Goal: Task Accomplishment & Management: Manage account settings

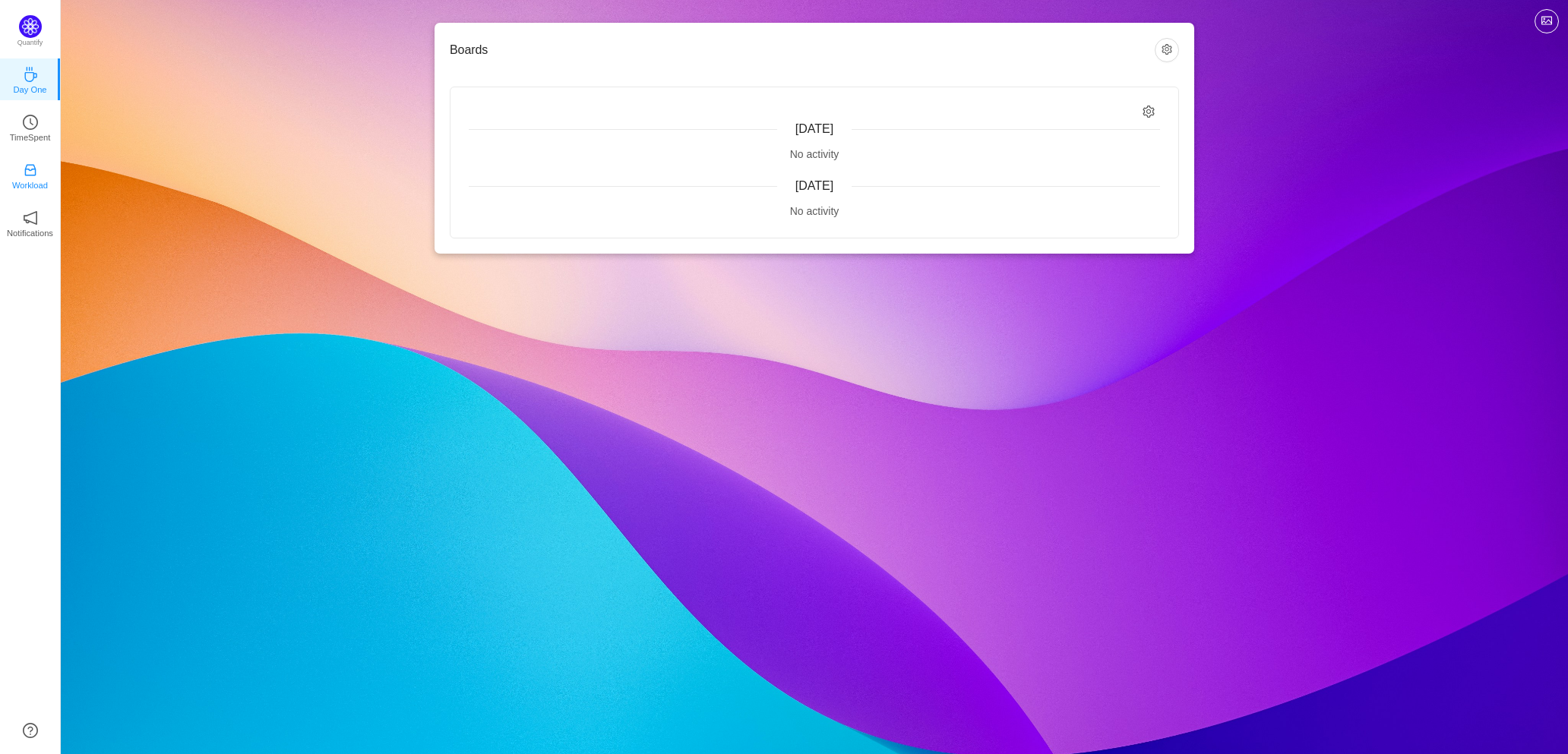
click at [38, 163] on icon "icon: inbox" at bounding box center [30, 170] width 15 height 15
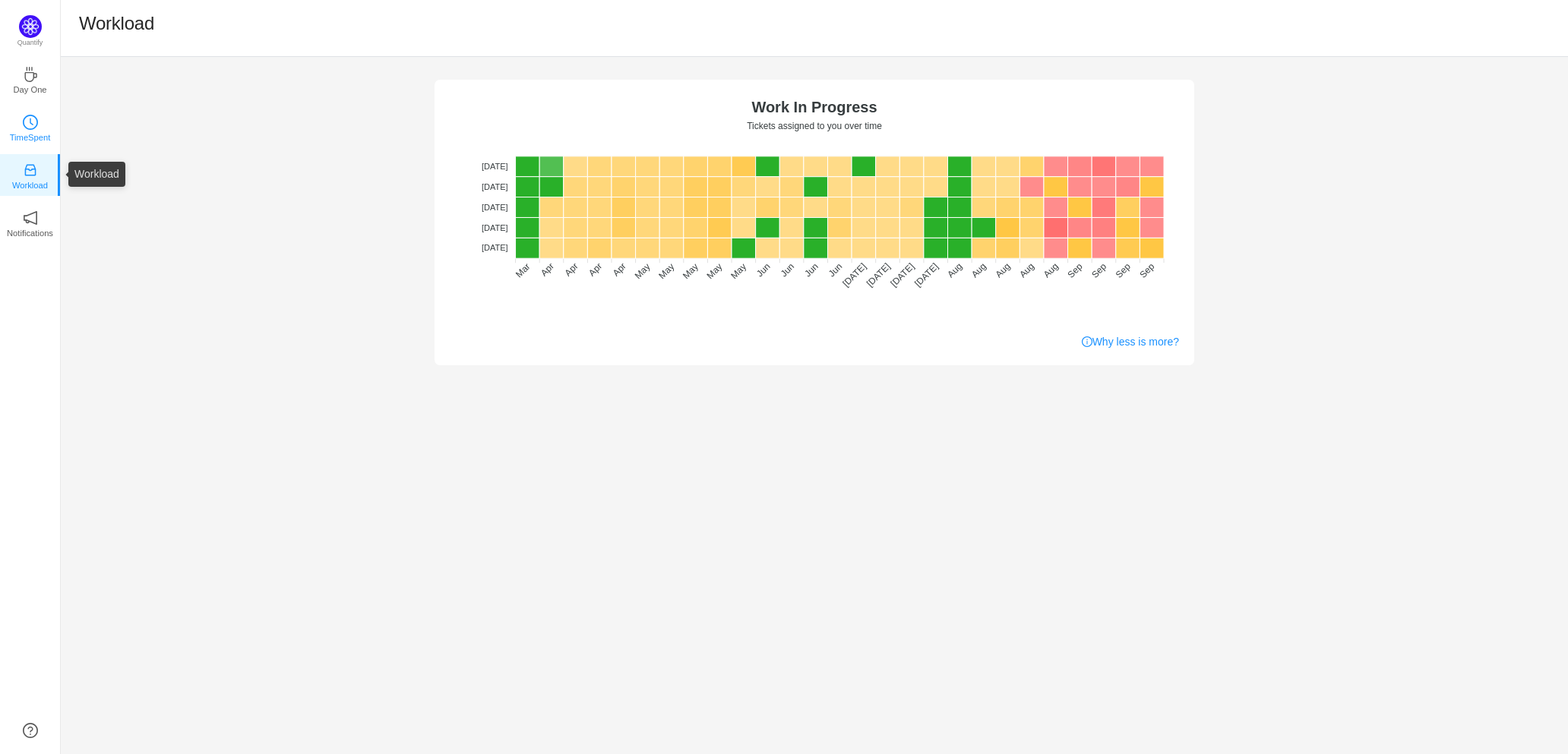
click at [24, 131] on p "TimeSpent" at bounding box center [30, 137] width 41 height 13
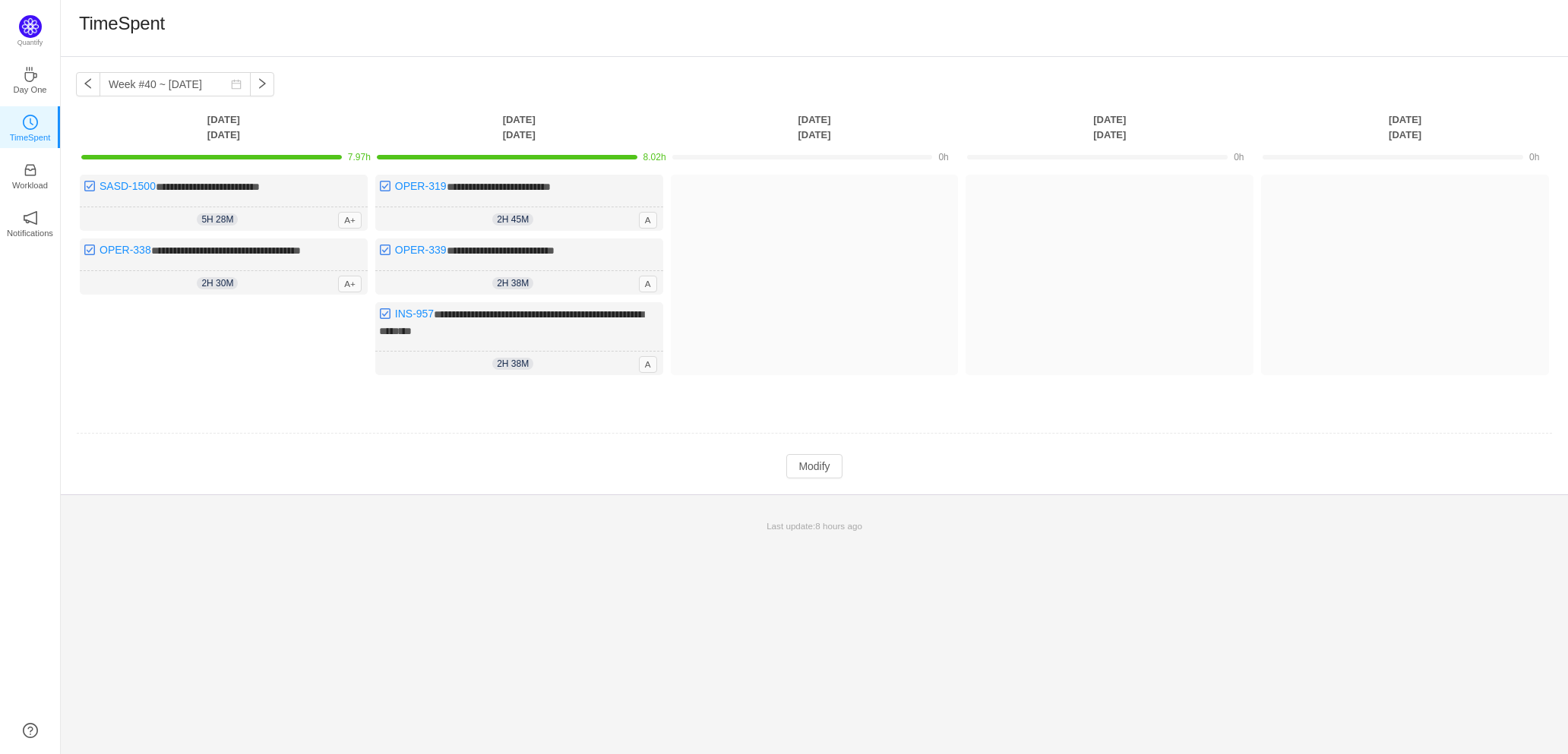
click at [455, 73] on div "**********" at bounding box center [814, 276] width 1507 height 438
click at [26, 90] on p "Day One" at bounding box center [29, 89] width 33 height 13
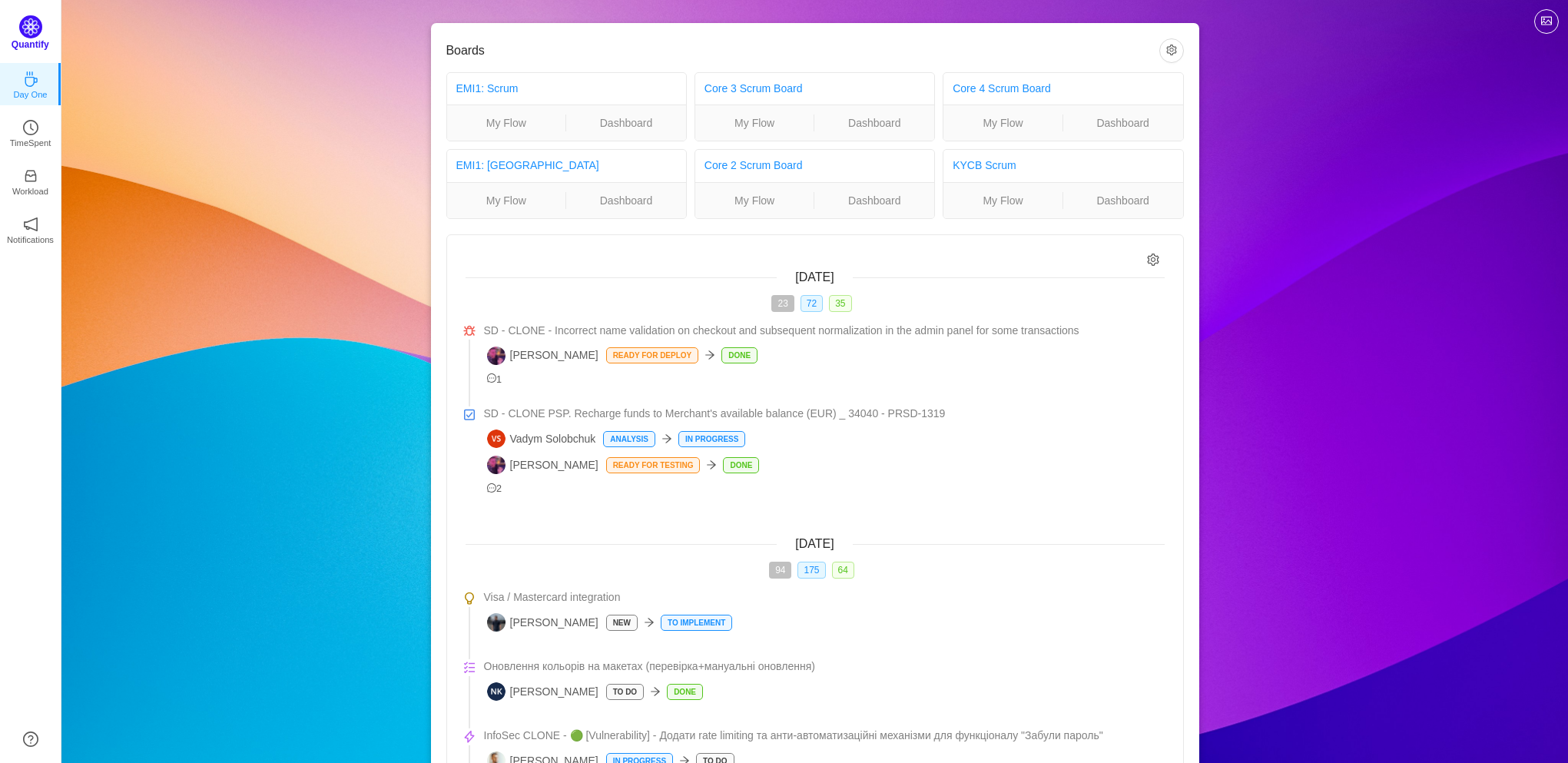
click at [34, 22] on img at bounding box center [30, 26] width 23 height 23
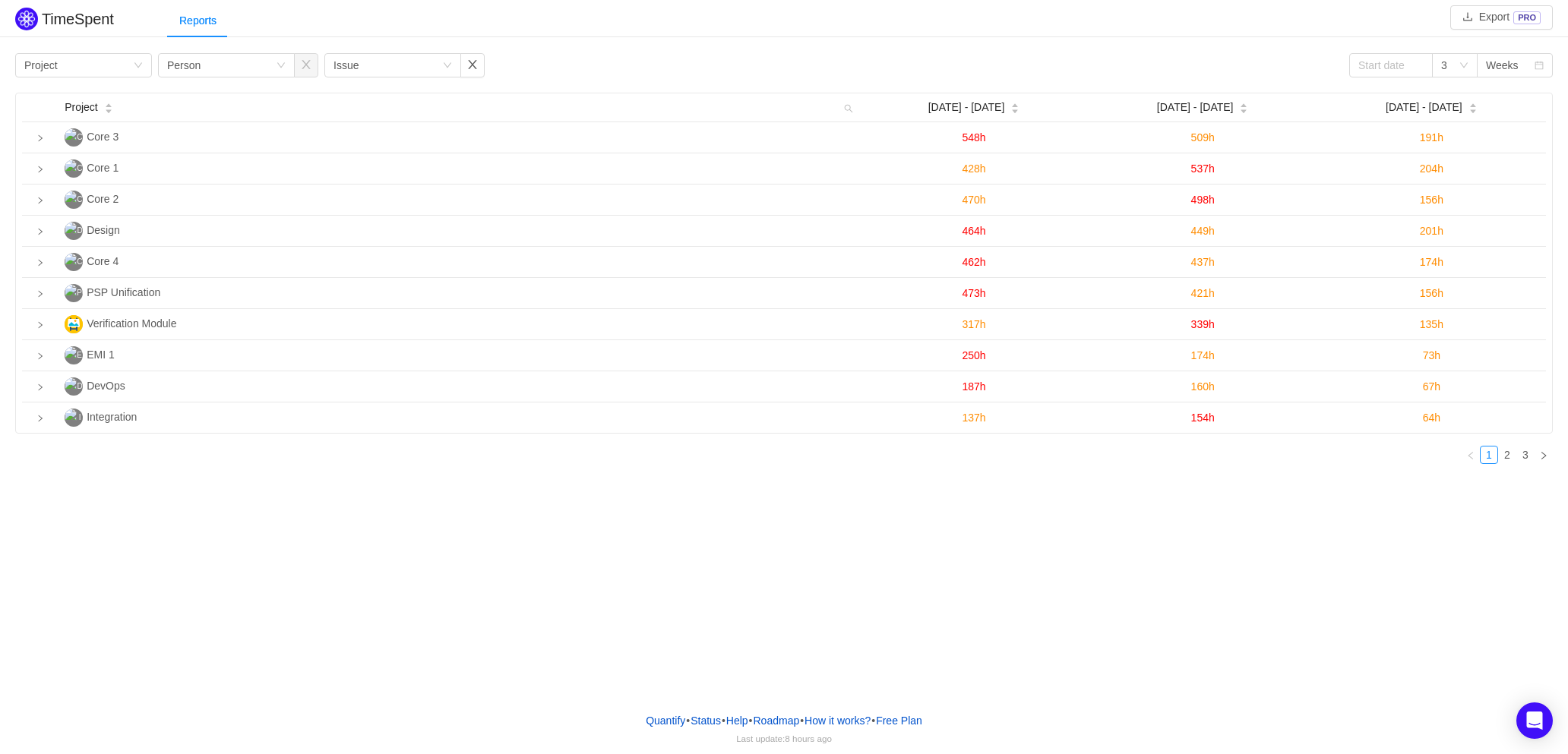
click at [453, 554] on div "TimeSpent Export PRO Reports Group by Project Group by Person Group by Issue 3 …" at bounding box center [784, 350] width 1568 height 700
click at [238, 53] on div "Group by Person" at bounding box center [226, 64] width 137 height 24
click at [418, 527] on div "TimeSpent Export PRO Reports Group by Project Group by Person Group by Issue 3 …" at bounding box center [784, 350] width 1568 height 700
click at [393, 61] on div "Group by Issue" at bounding box center [387, 64] width 108 height 22
click at [573, 550] on div "TimeSpent Export PRO Reports Group by Project Group by Person Group by Issue 3 …" at bounding box center [784, 350] width 1568 height 700
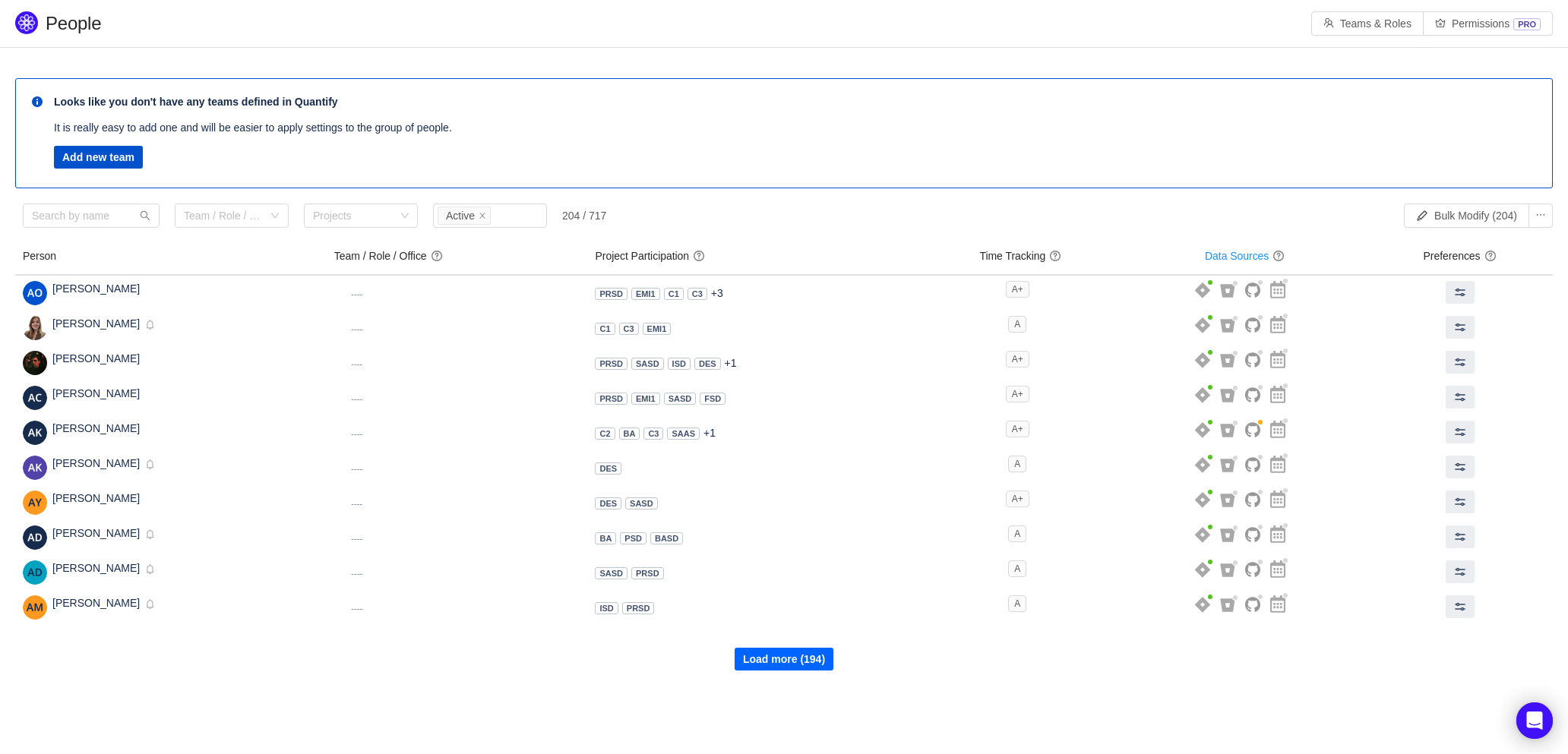
click at [779, 664] on button "Load more (194)" at bounding box center [784, 659] width 99 height 22
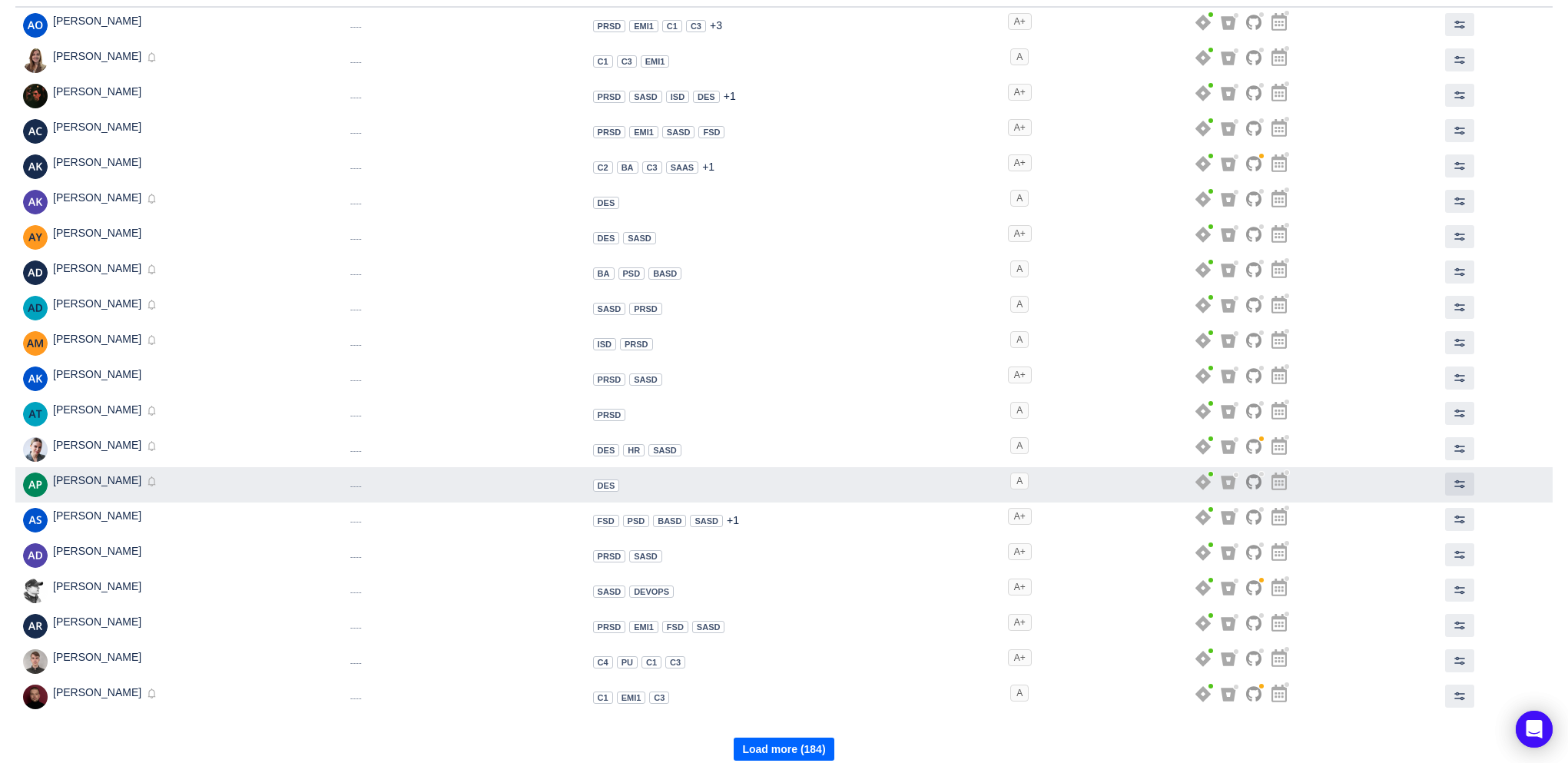
scroll to position [284, 0]
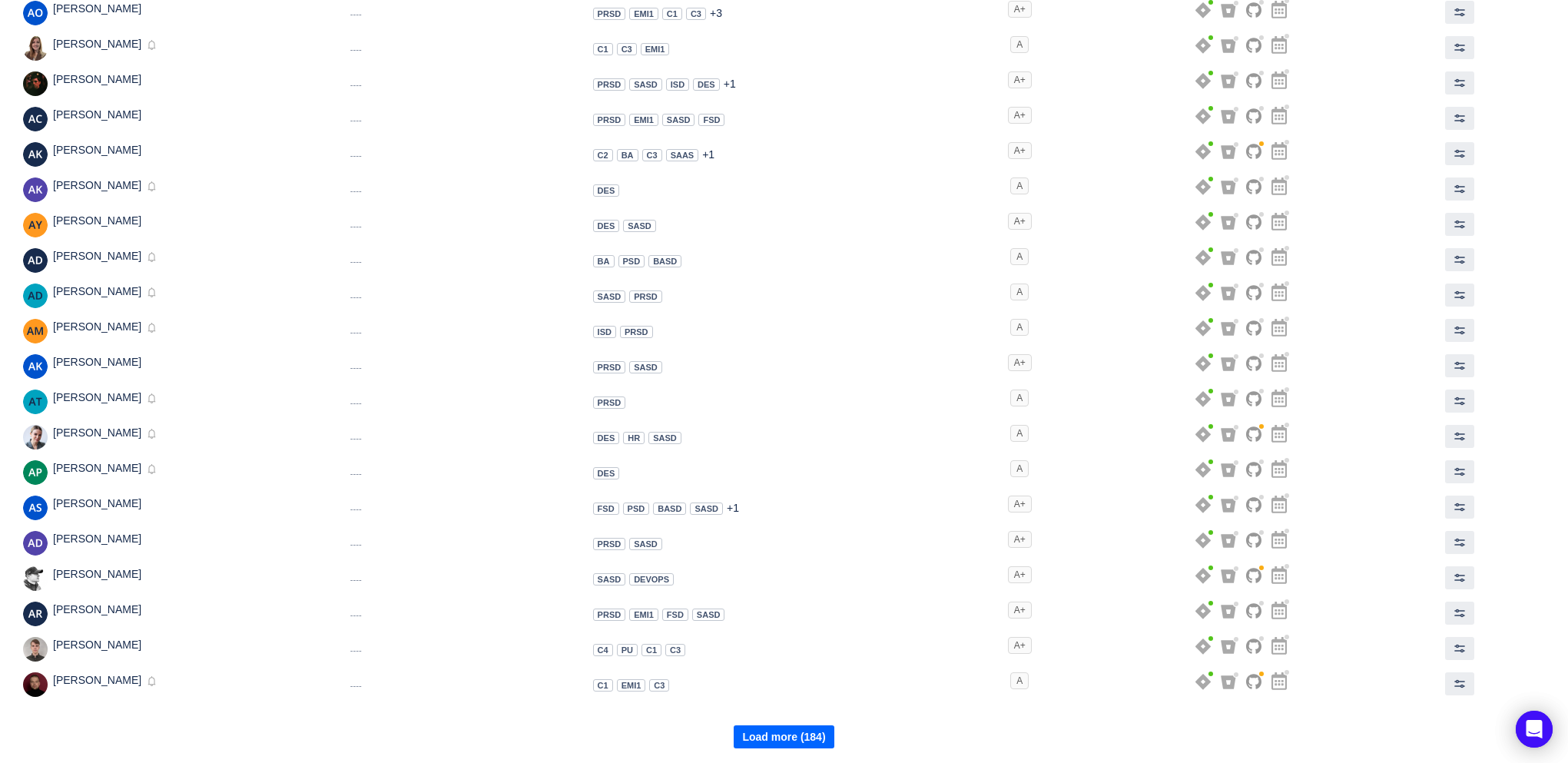
click at [793, 740] on button "Load more (184)" at bounding box center [784, 737] width 100 height 23
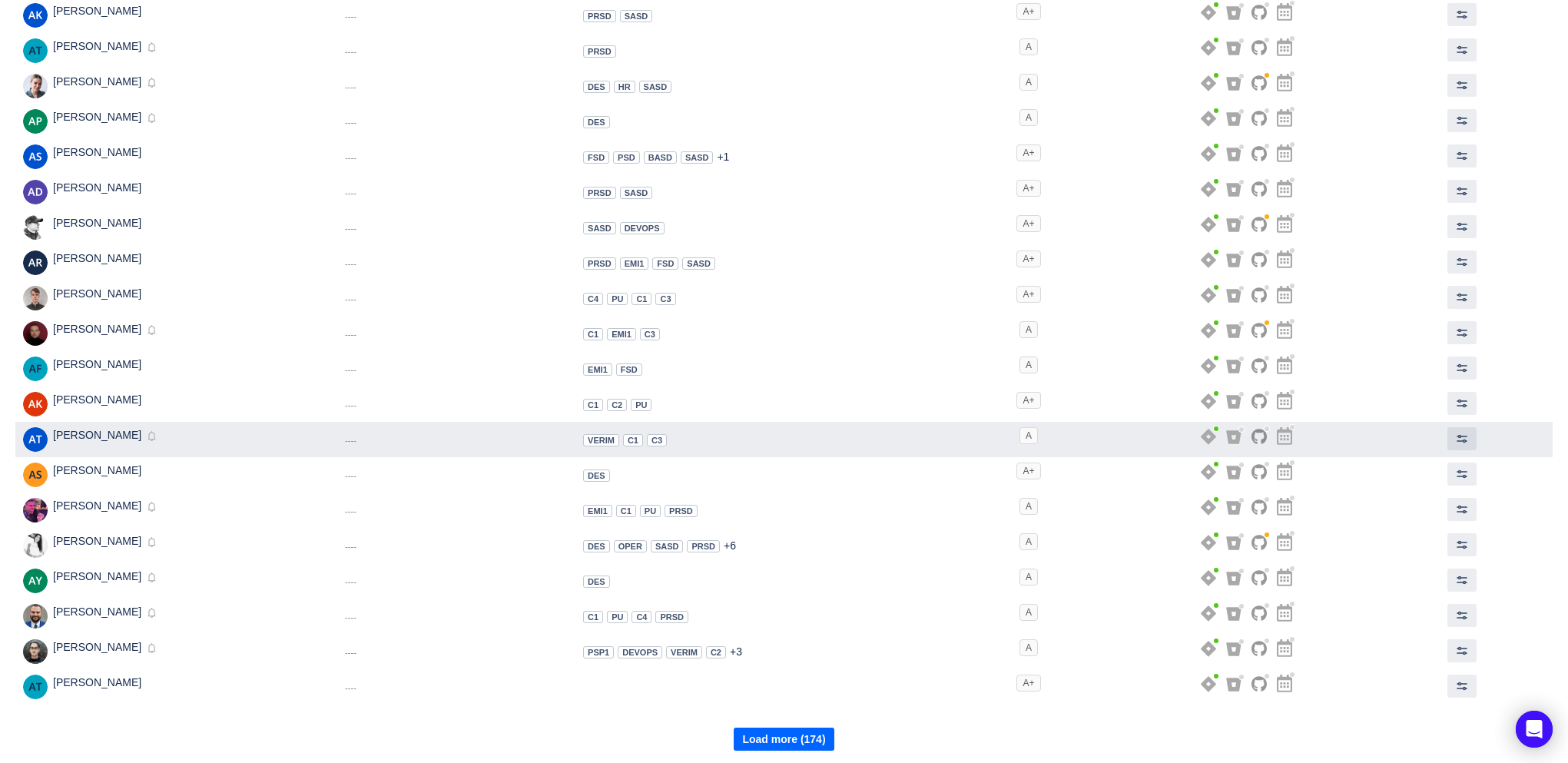
scroll to position [637, 0]
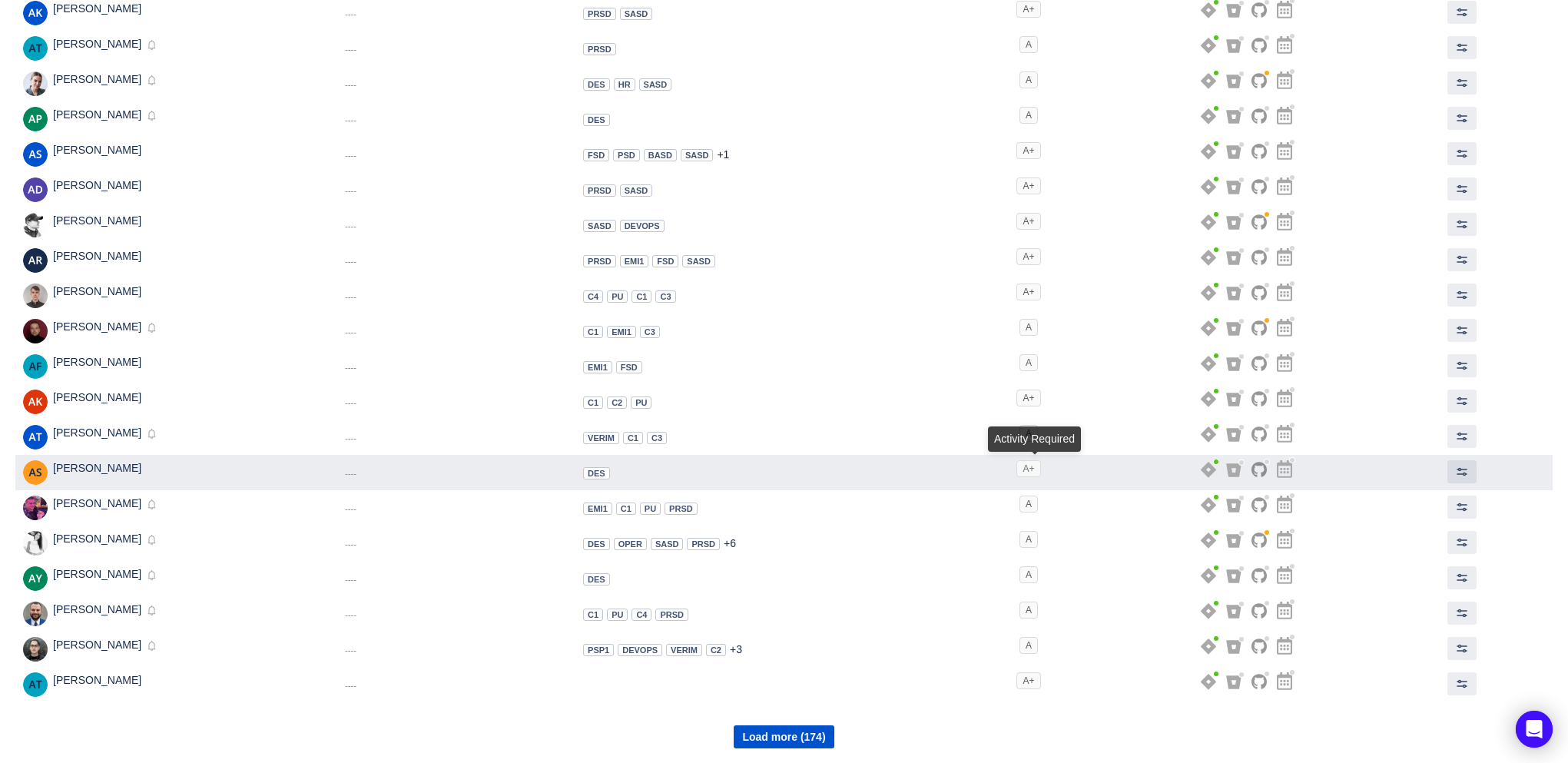
click at [1032, 470] on span "A+" at bounding box center [1028, 468] width 24 height 17
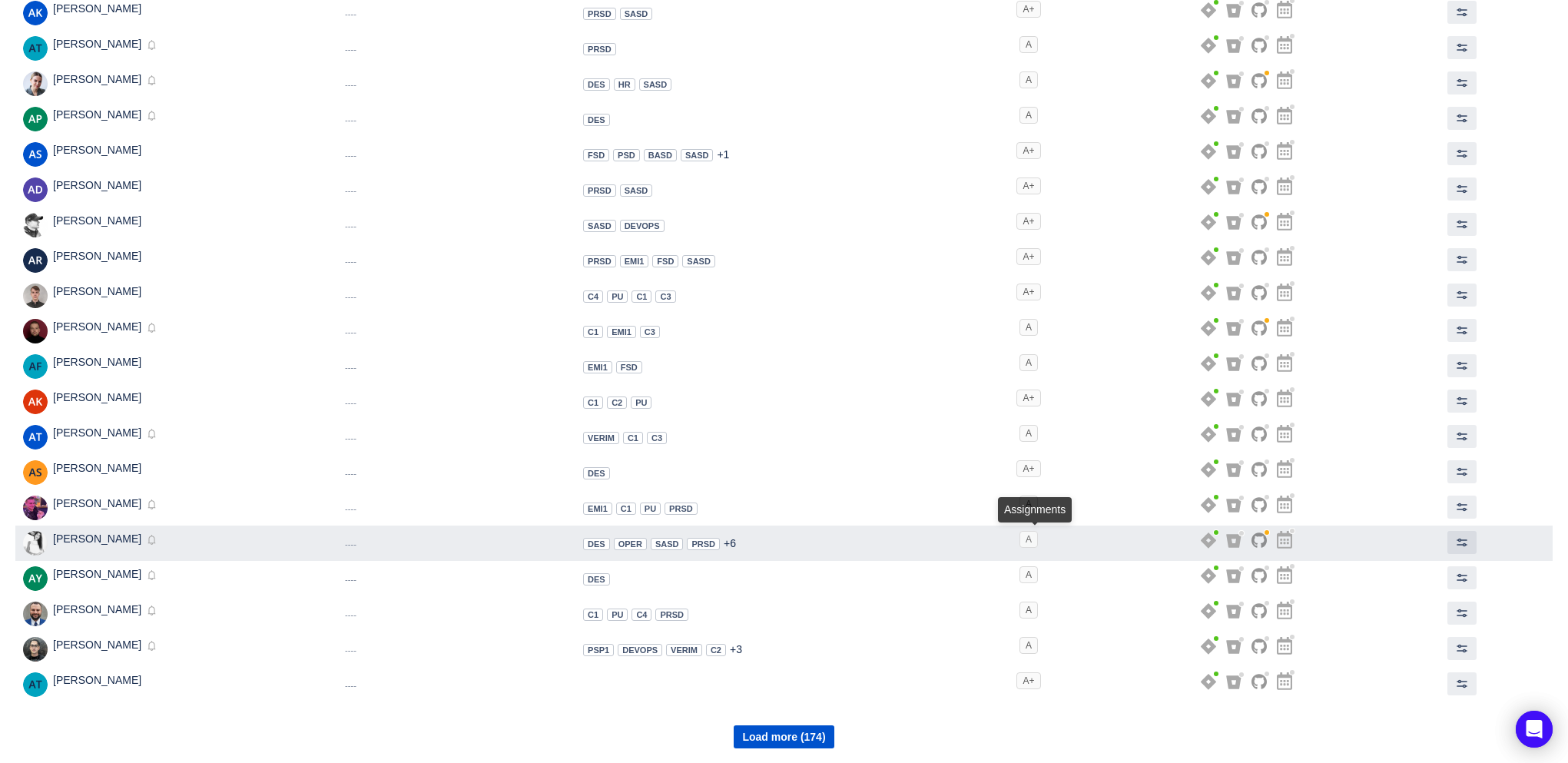
click at [1035, 545] on span "A" at bounding box center [1029, 539] width 18 height 17
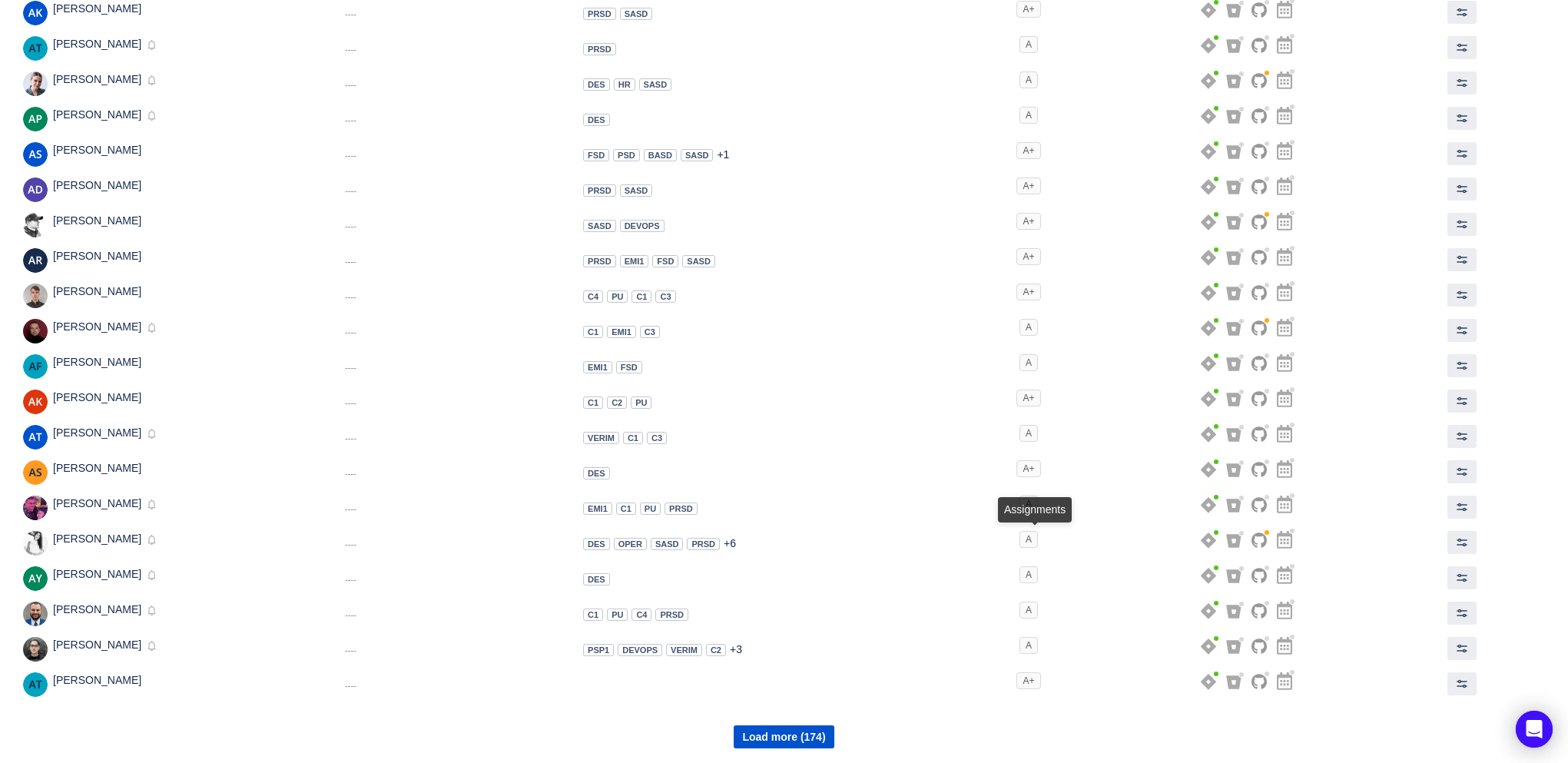
click at [1036, 512] on div "Assignments" at bounding box center [1034, 510] width 73 height 25
click at [809, 744] on button "Load more (174)" at bounding box center [784, 737] width 100 height 23
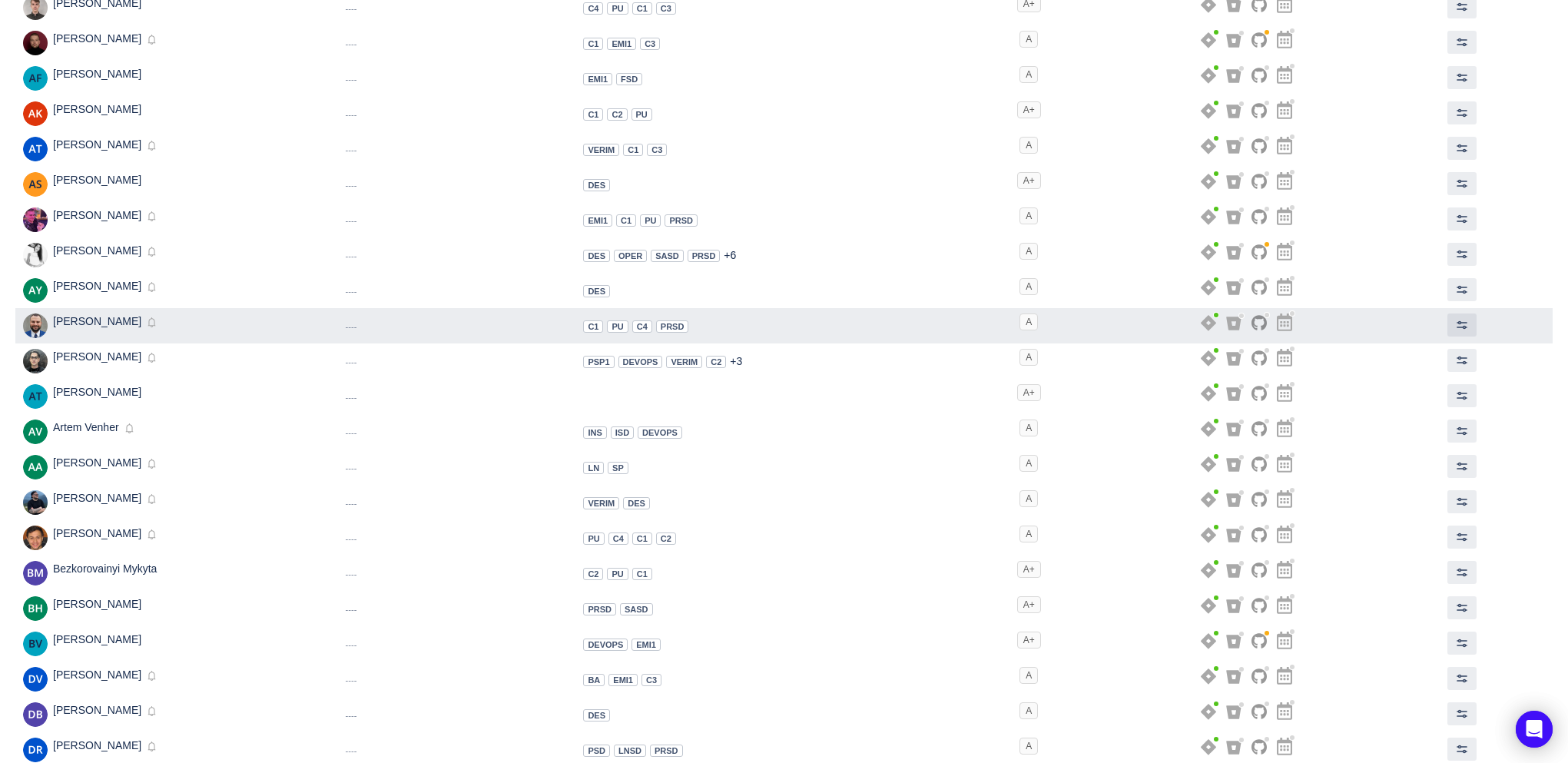
scroll to position [874, 0]
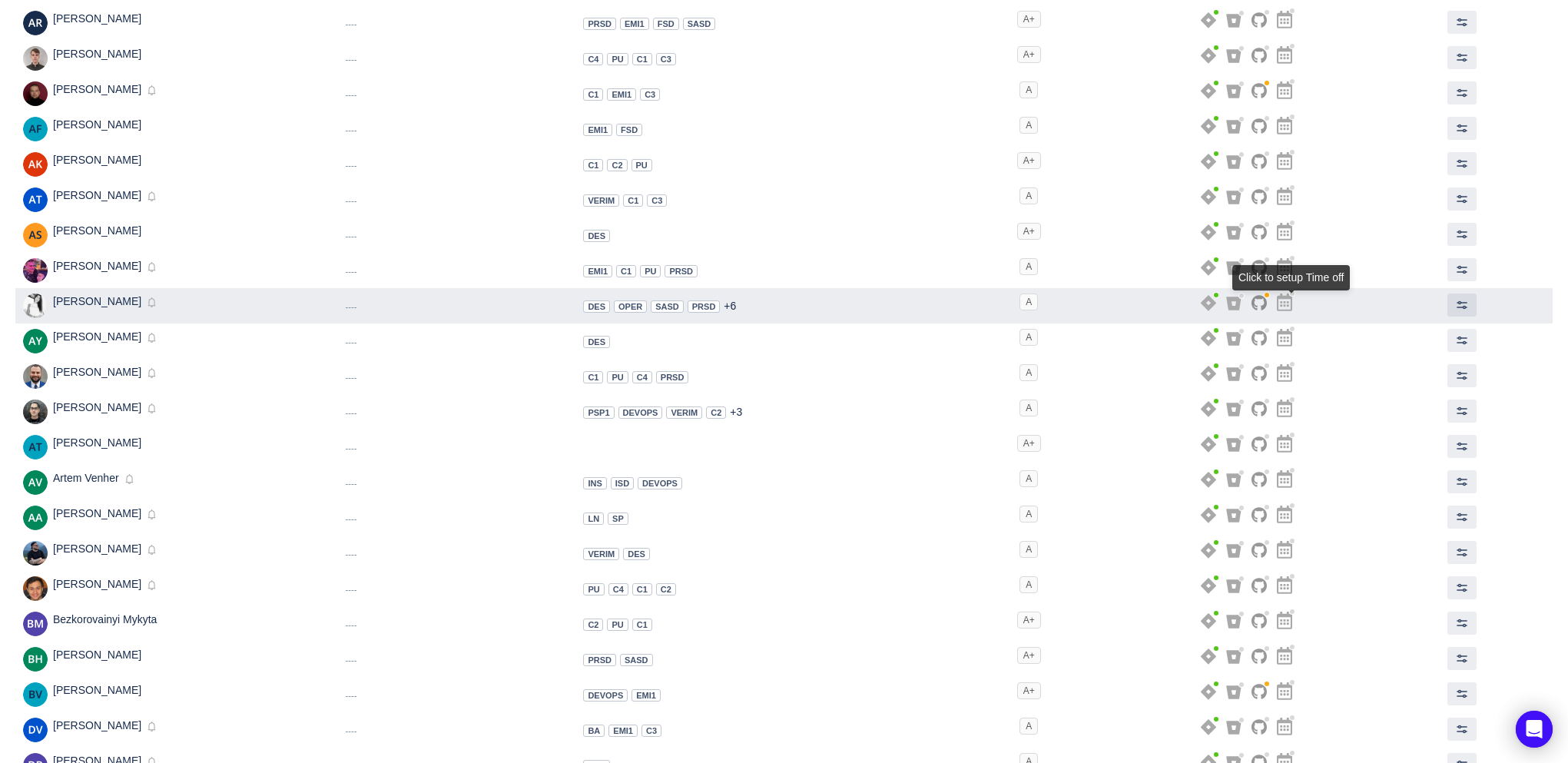
click at [1293, 303] on icon at bounding box center [1284, 303] width 15 height 18
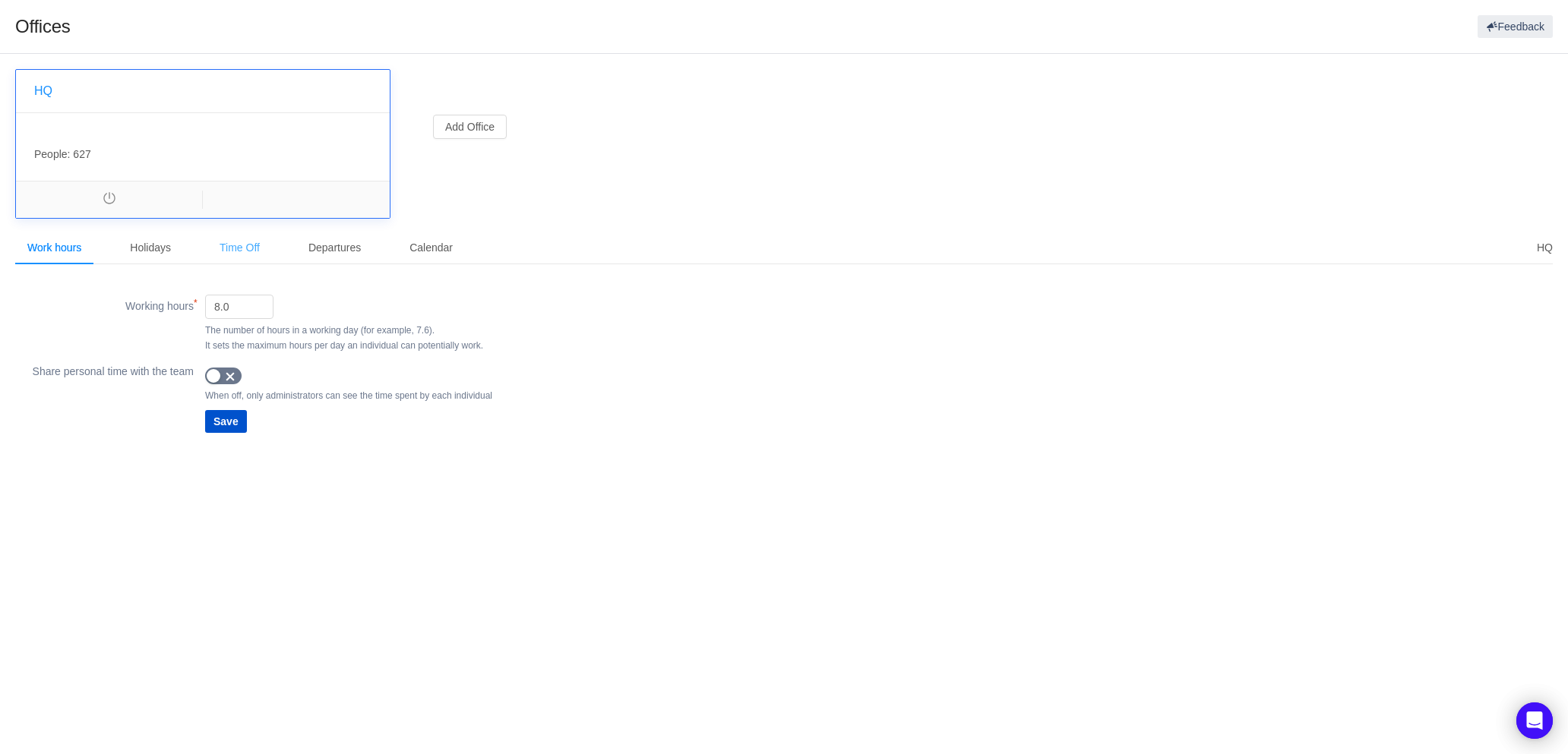
click at [243, 253] on div "Time Off" at bounding box center [240, 248] width 64 height 34
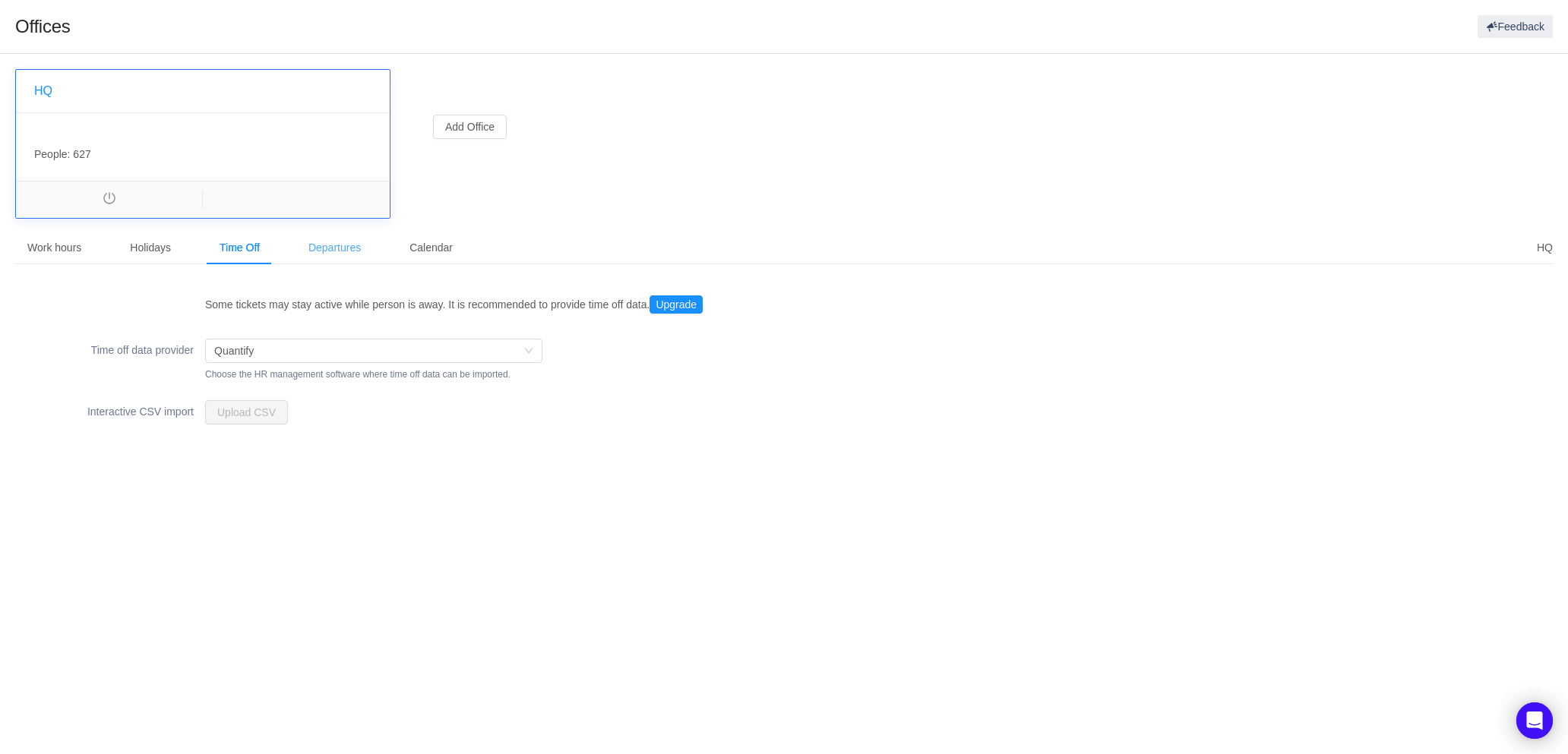
click at [324, 250] on div "Departures" at bounding box center [335, 248] width 77 height 34
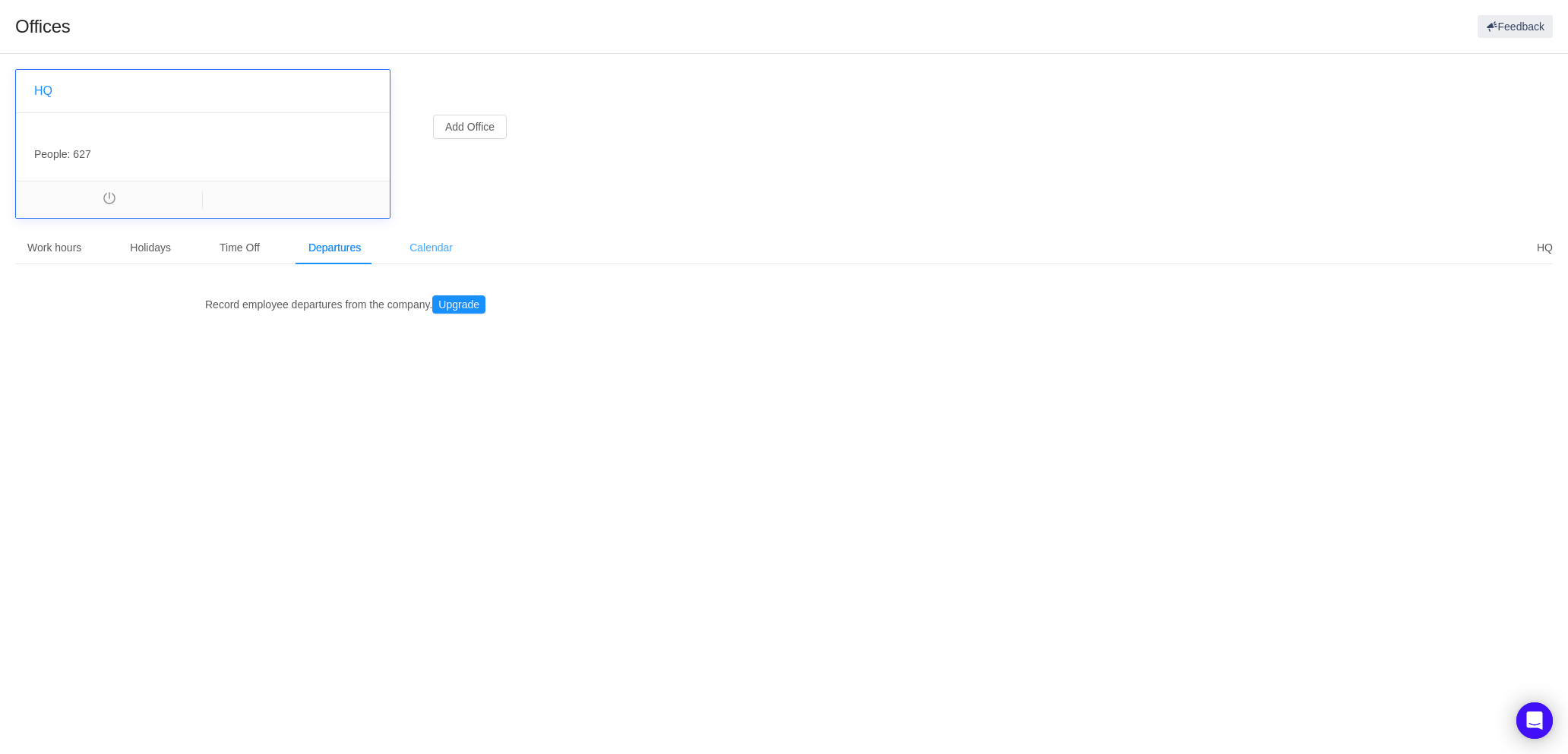
click at [423, 244] on div "Calendar" at bounding box center [432, 248] width 68 height 34
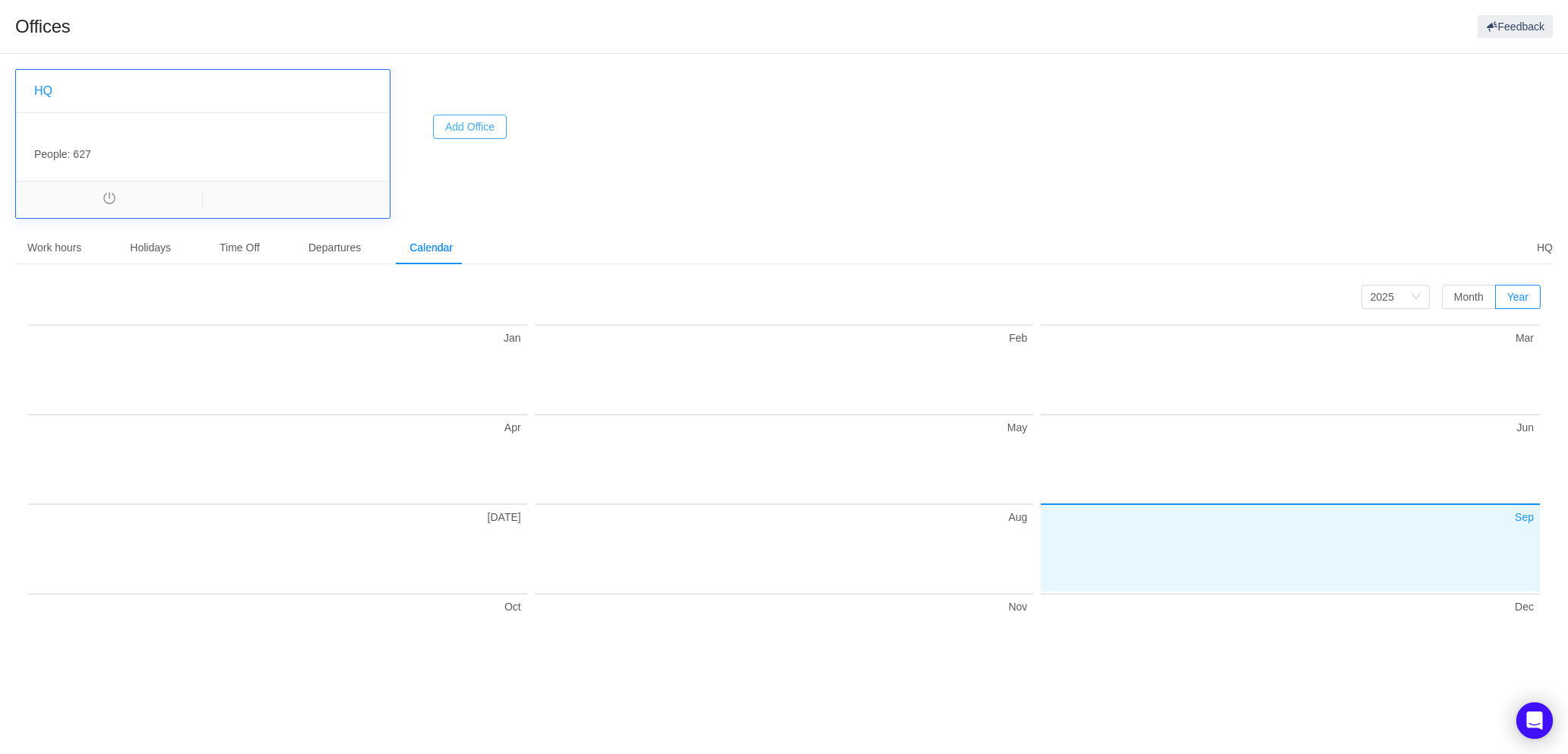
click at [463, 131] on button "Add Office" at bounding box center [470, 126] width 73 height 24
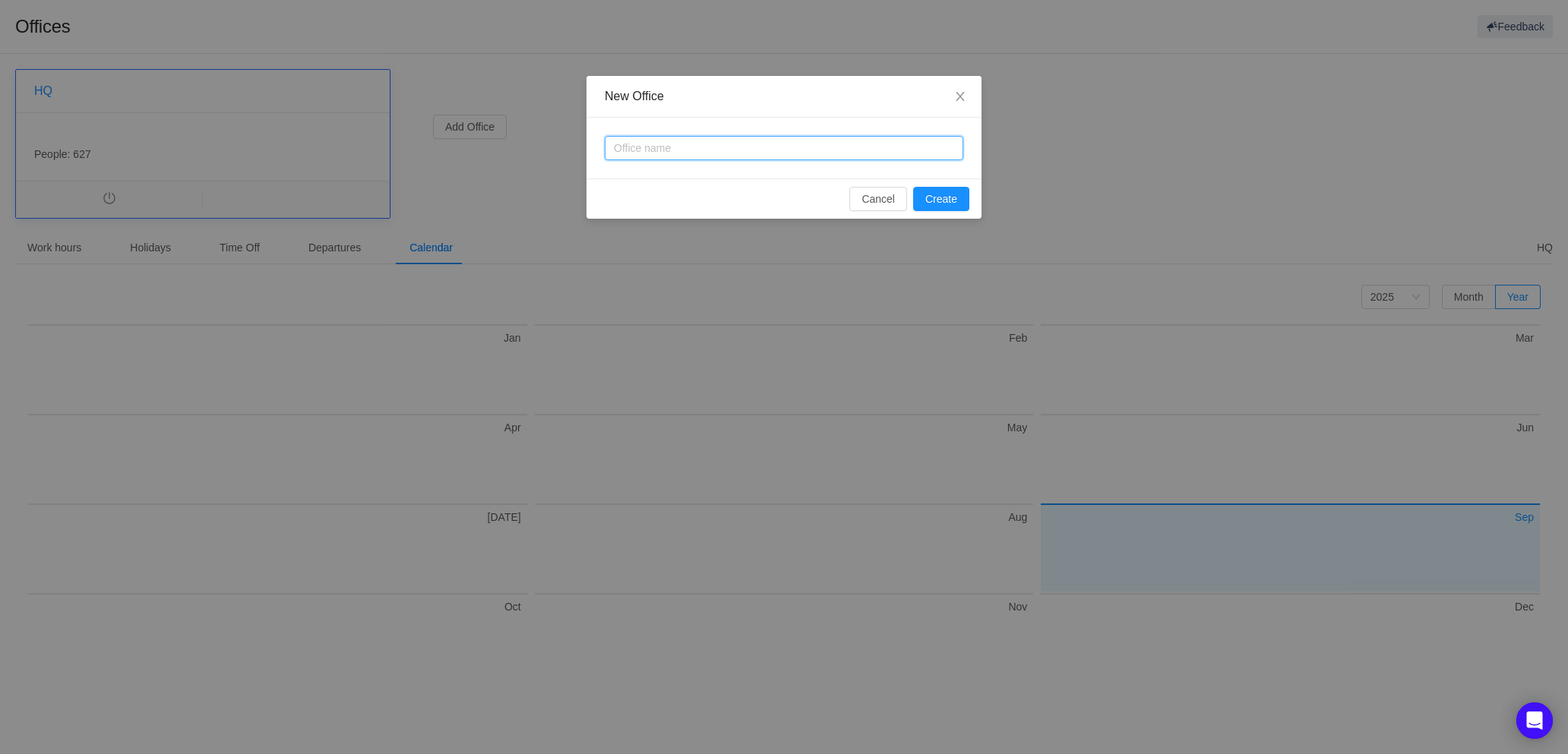
click at [671, 149] on input "text" at bounding box center [784, 148] width 358 height 24
click at [861, 195] on button "Cancel" at bounding box center [878, 199] width 57 height 24
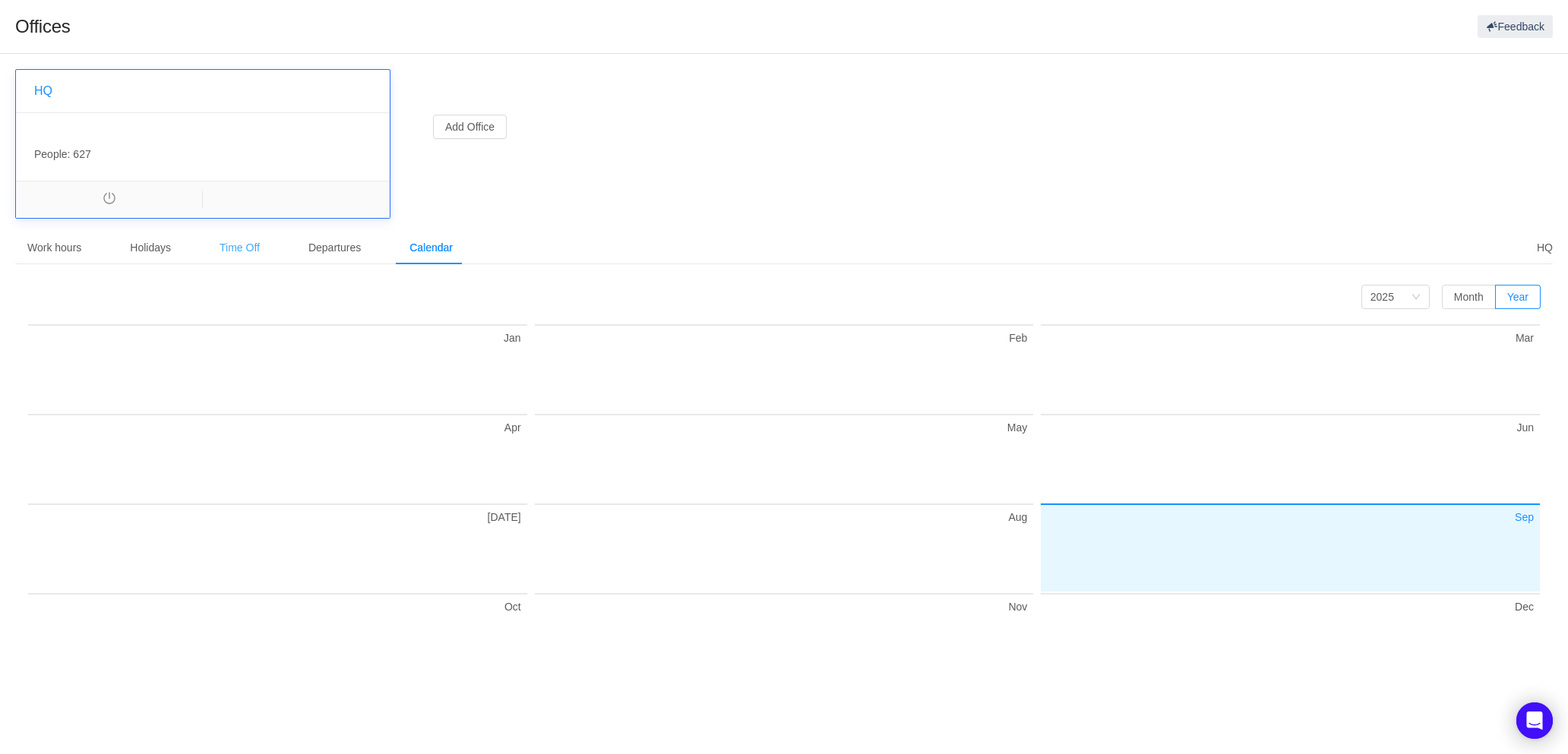
click at [250, 241] on div "Time Off" at bounding box center [240, 248] width 64 height 34
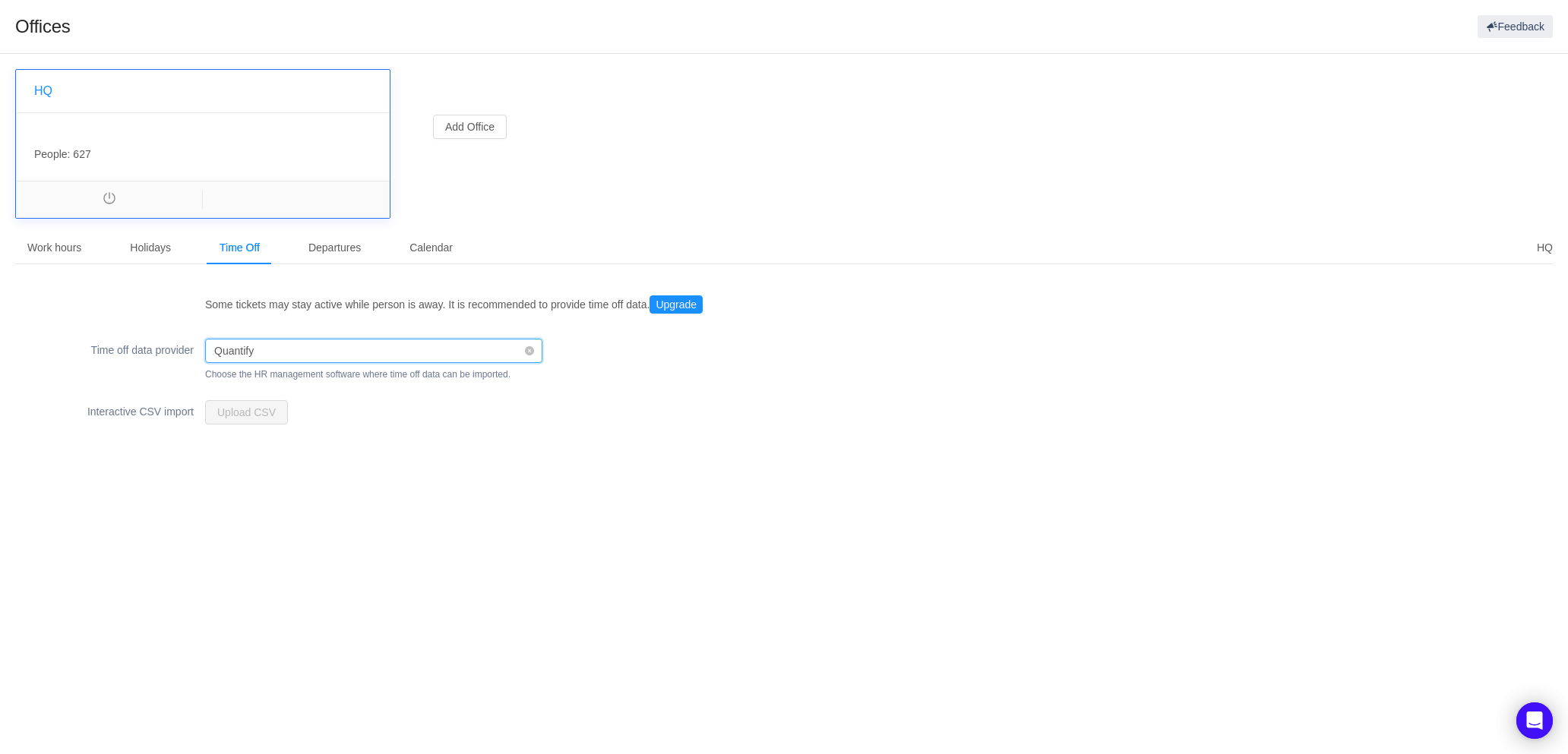
click at [270, 353] on div "Quantify" at bounding box center [368, 350] width 309 height 22
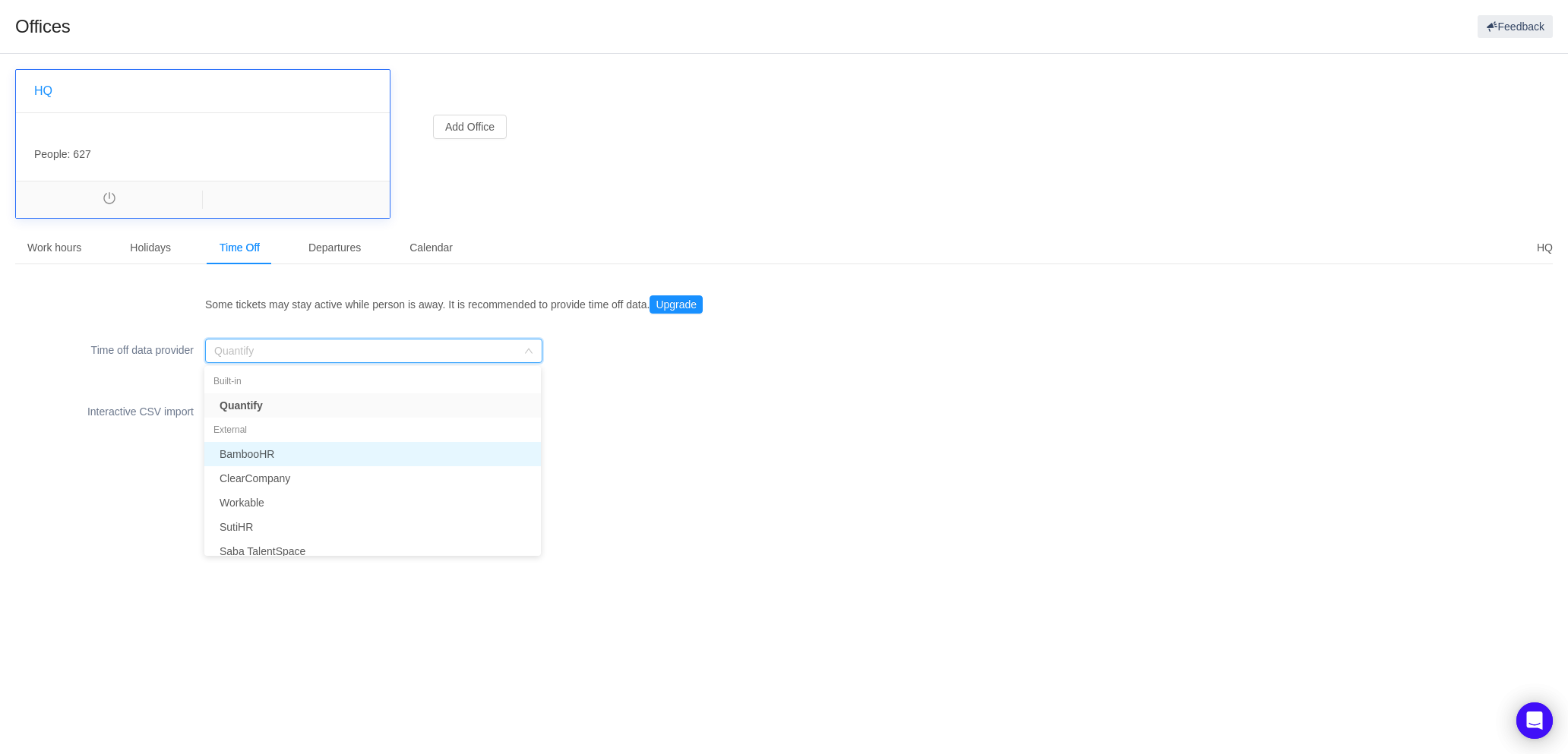
click at [288, 458] on li "BambooHR" at bounding box center [373, 454] width 337 height 24
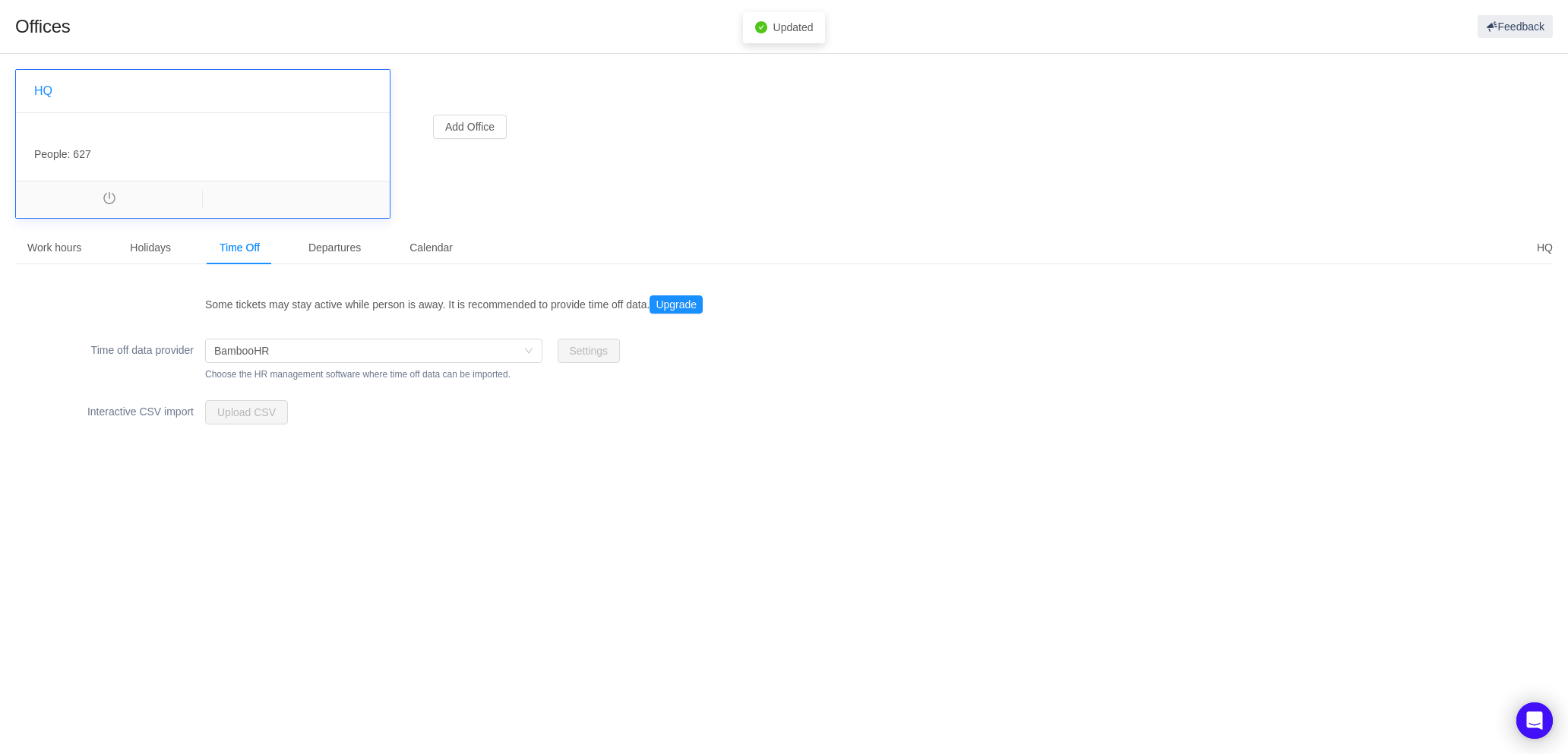
click at [209, 527] on body "Offices Feedback HQ , People: 627 Add Office HQ Work hours Holidays Time Off De…" at bounding box center [784, 377] width 1568 height 754
click at [681, 303] on button "Upgrade" at bounding box center [675, 304] width 53 height 18
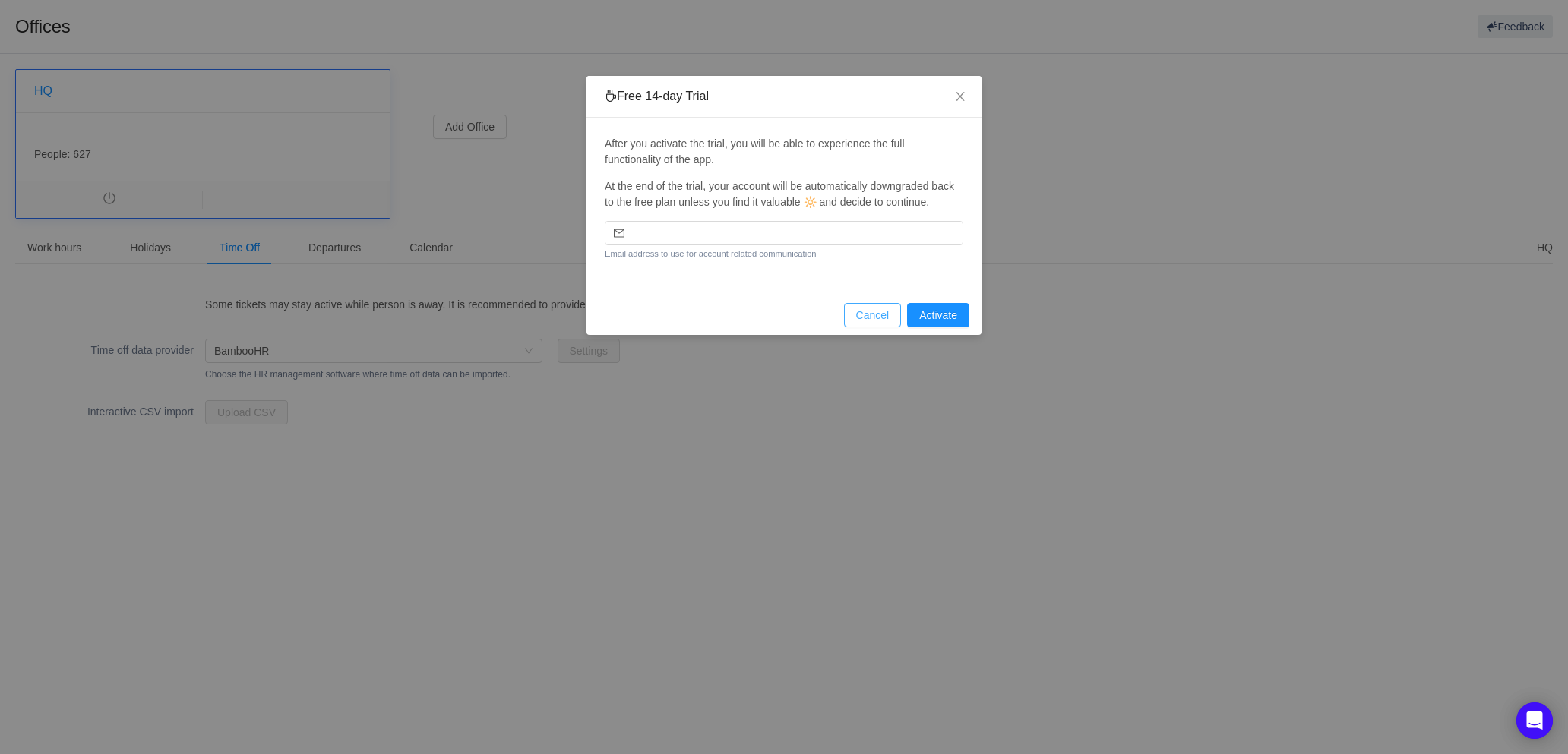
click at [867, 321] on button "Cancel" at bounding box center [873, 314] width 57 height 24
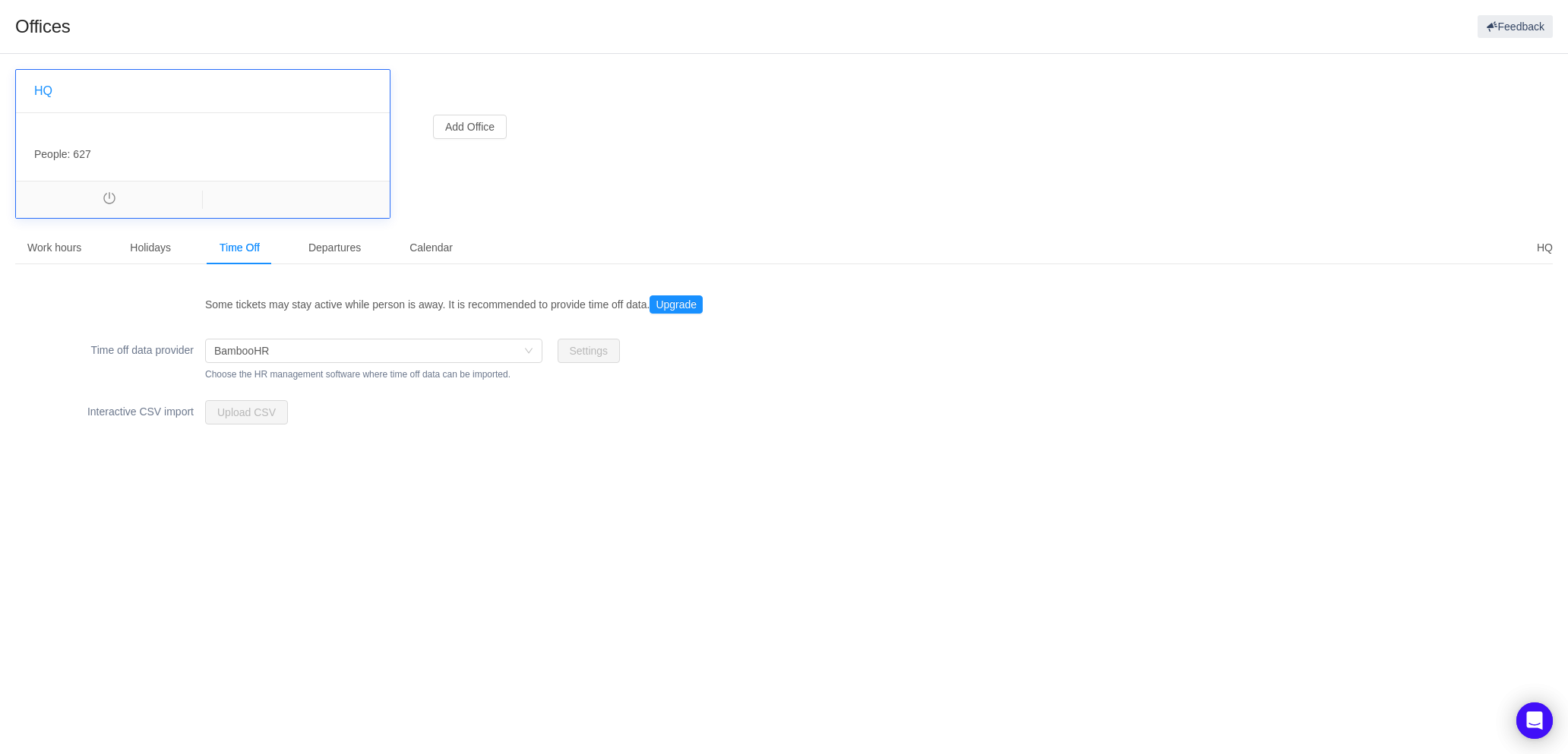
drag, startPoint x: 433, startPoint y: 535, endPoint x: 420, endPoint y: 518, distance: 21.4
click at [434, 535] on body "Offices Feedback HQ , People: 627 Add Office HQ Work hours Holidays Time Off De…" at bounding box center [784, 377] width 1568 height 754
click at [293, 589] on body "Offices Feedback HQ , People: 627 Add Office HQ Work hours Holidays Time Off De…" at bounding box center [784, 377] width 1568 height 754
click at [142, 163] on div ", People: 627" at bounding box center [202, 147] width 373 height 68
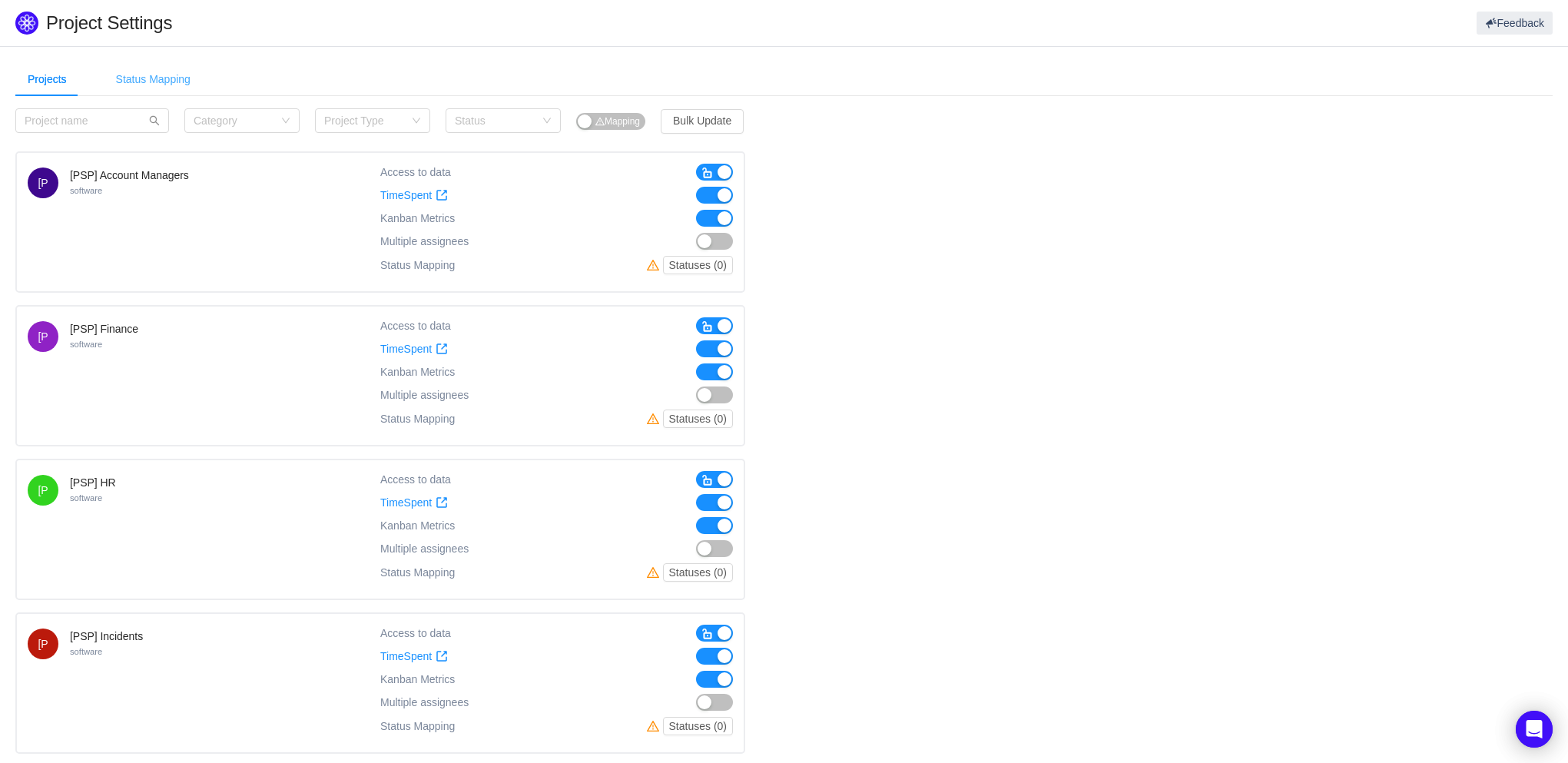
click at [160, 72] on div "Status Mapping" at bounding box center [153, 80] width 99 height 34
